Goal: Navigation & Orientation: Find specific page/section

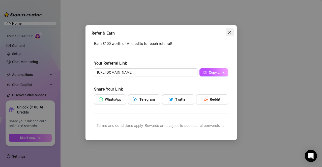
click at [231, 31] on icon "close" at bounding box center [229, 32] width 3 height 3
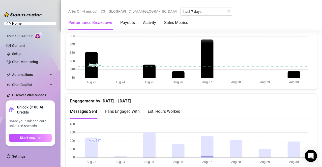
scroll to position [286, 0]
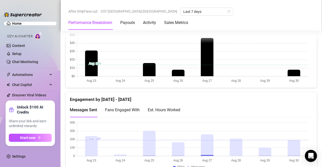
click at [176, 108] on div "Est. Hours Worked" at bounding box center [164, 110] width 33 height 6
